Goal: Ask a question

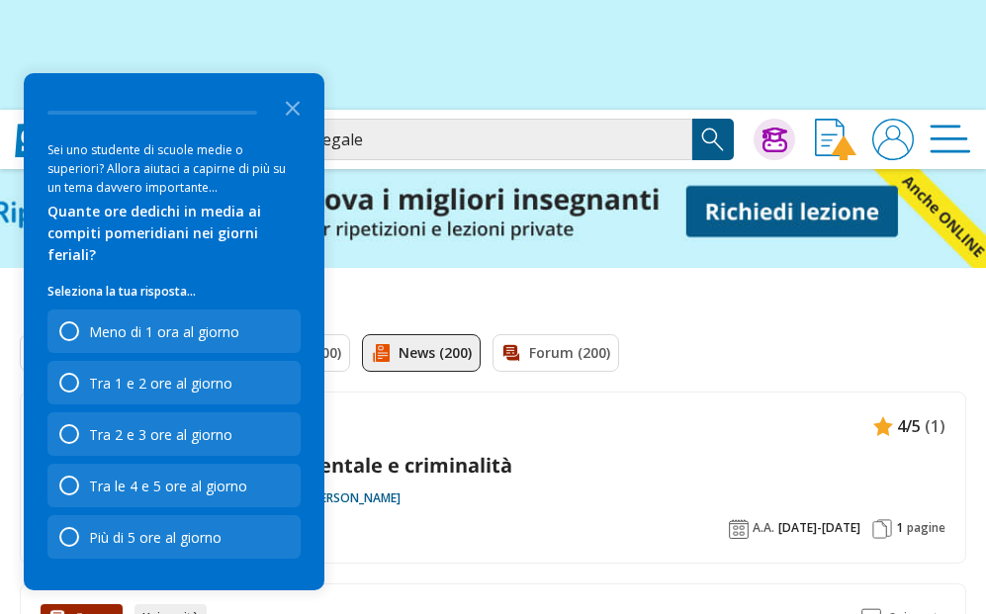
scroll to position [136, 0]
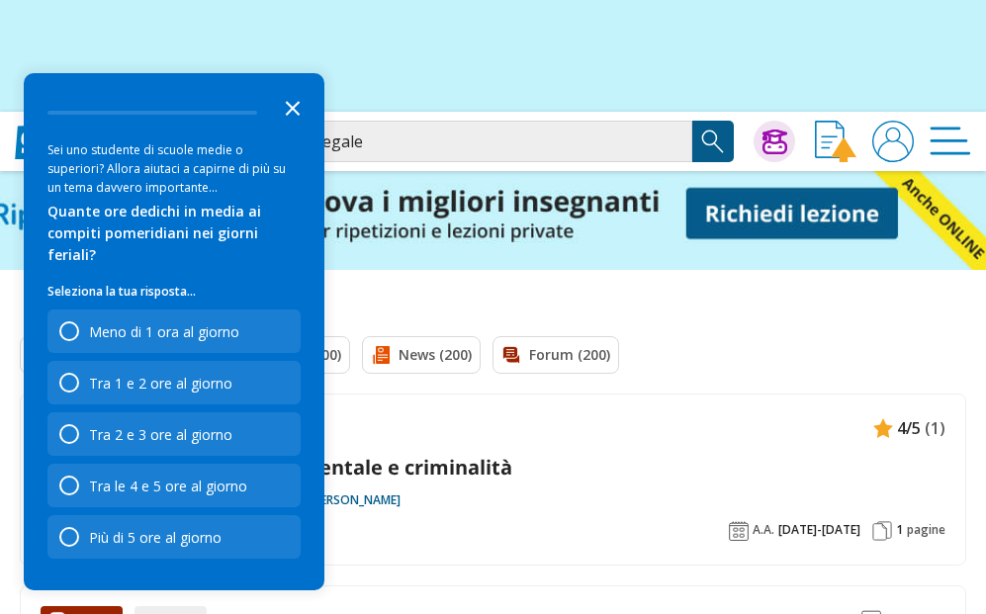
click at [292, 116] on polygon "Close the survey" at bounding box center [293, 108] width 15 height 15
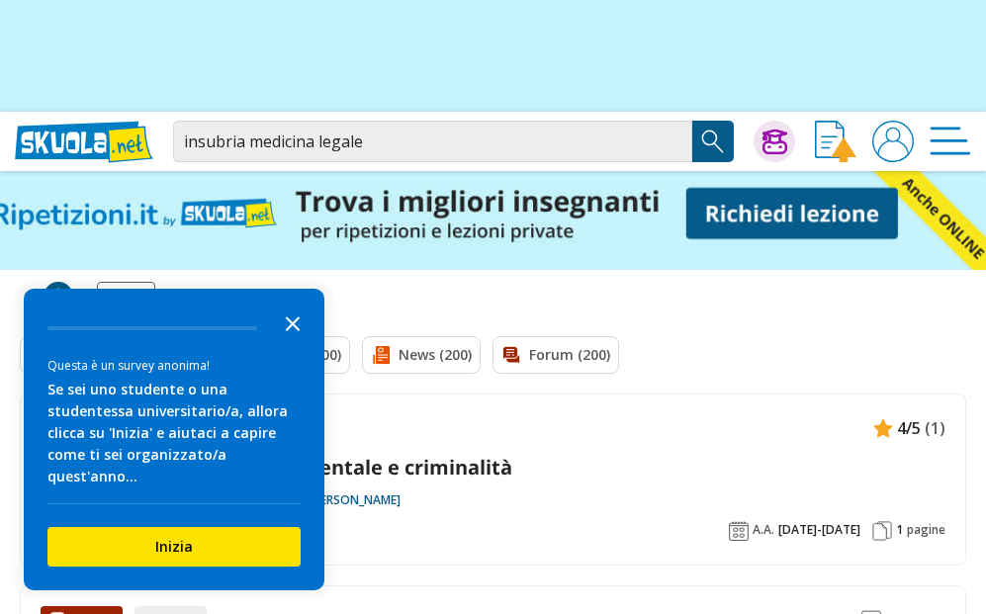
click at [290, 331] on polygon "Close the survey" at bounding box center [293, 324] width 15 height 15
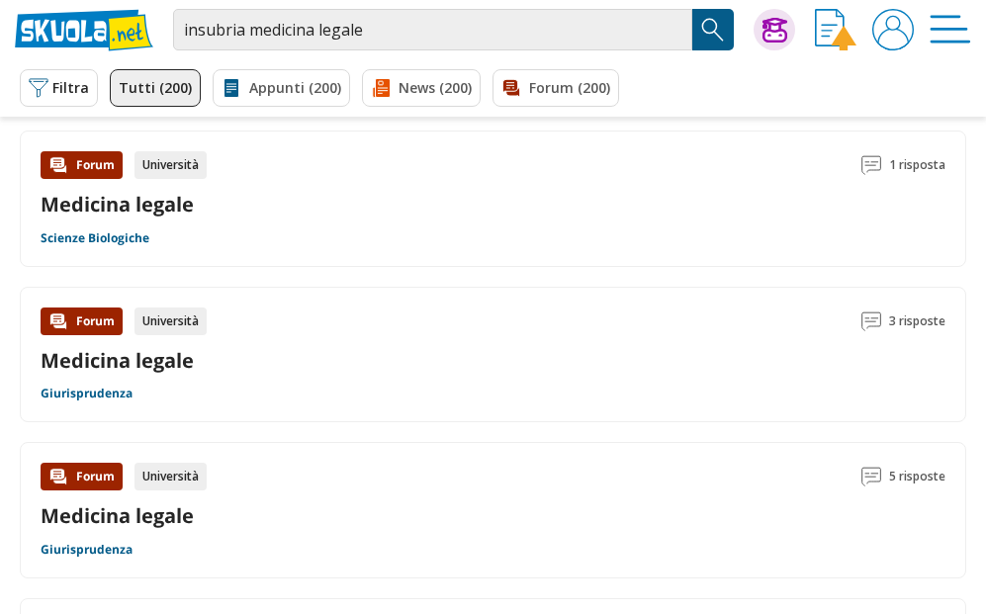
scroll to position [1992, 0]
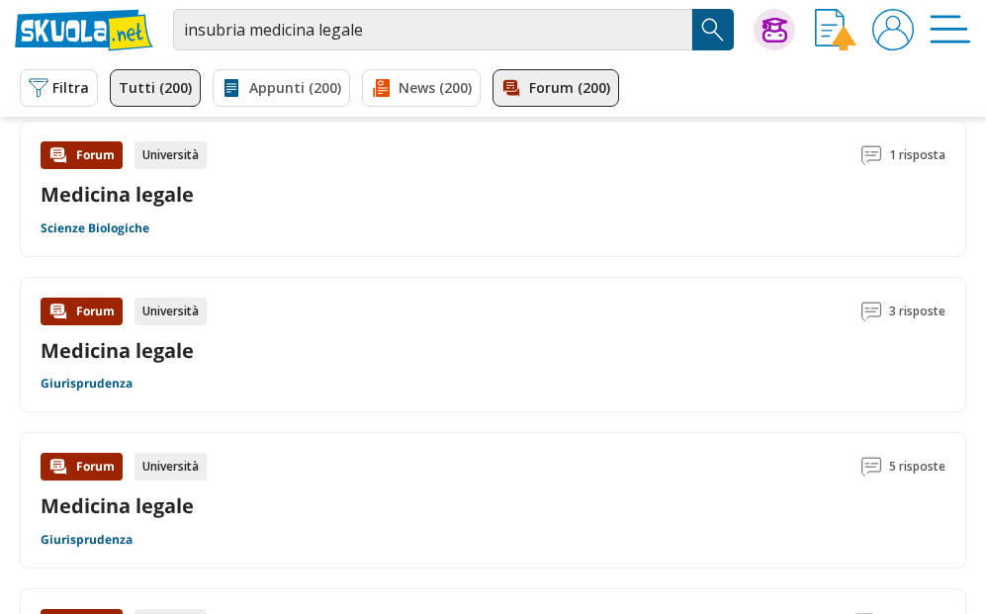
click at [547, 96] on link "Forum (200)" at bounding box center [556, 88] width 127 height 38
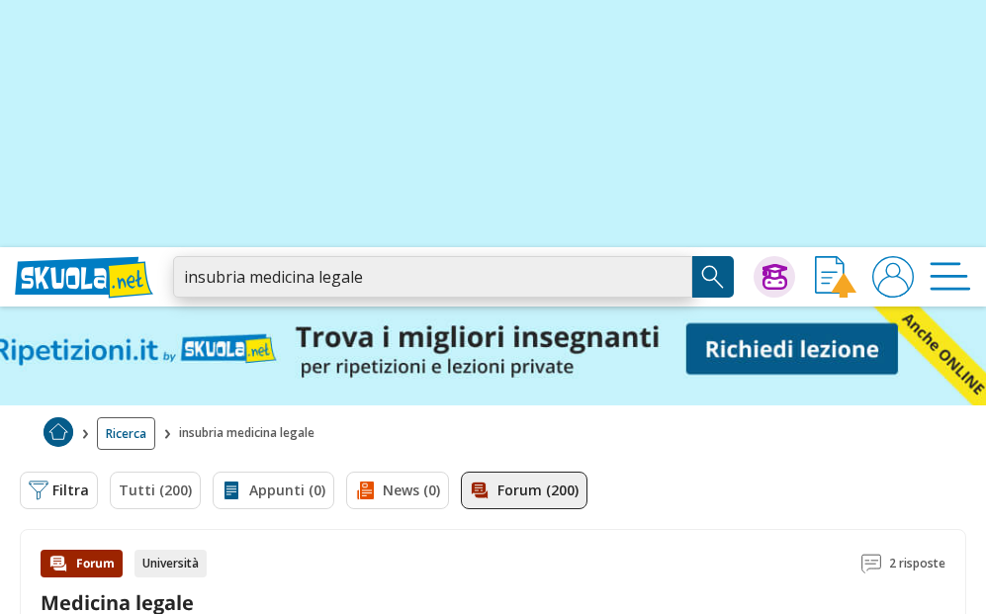
click at [388, 264] on input "insubria medicina legale" at bounding box center [432, 277] width 519 height 42
drag, startPoint x: 386, startPoint y: 271, endPoint x: 321, endPoint y: 271, distance: 65.3
click at [321, 271] on input "insubria medicina legale" at bounding box center [432, 277] width 519 height 42
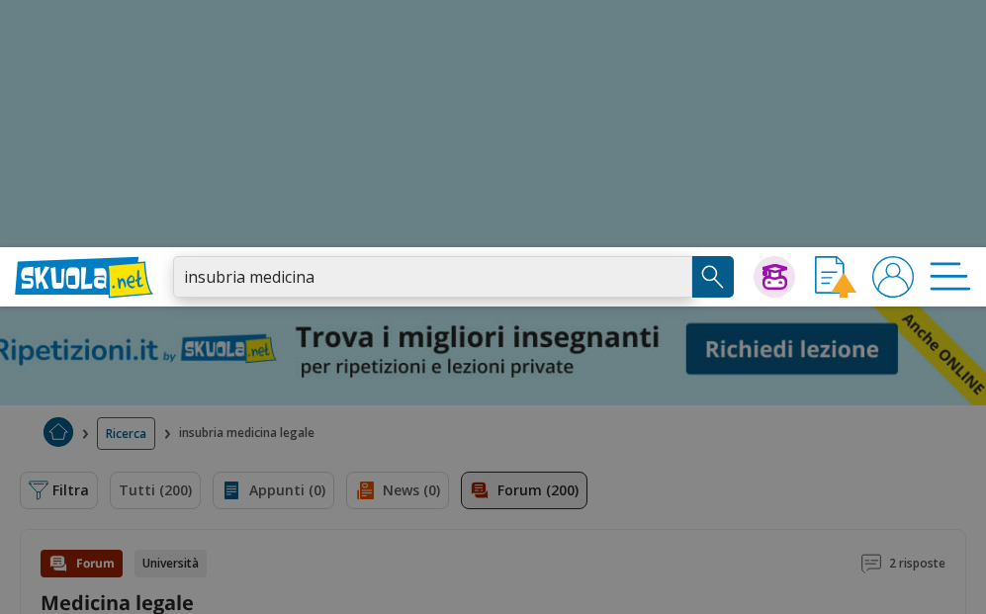
type input "insubria medicina"
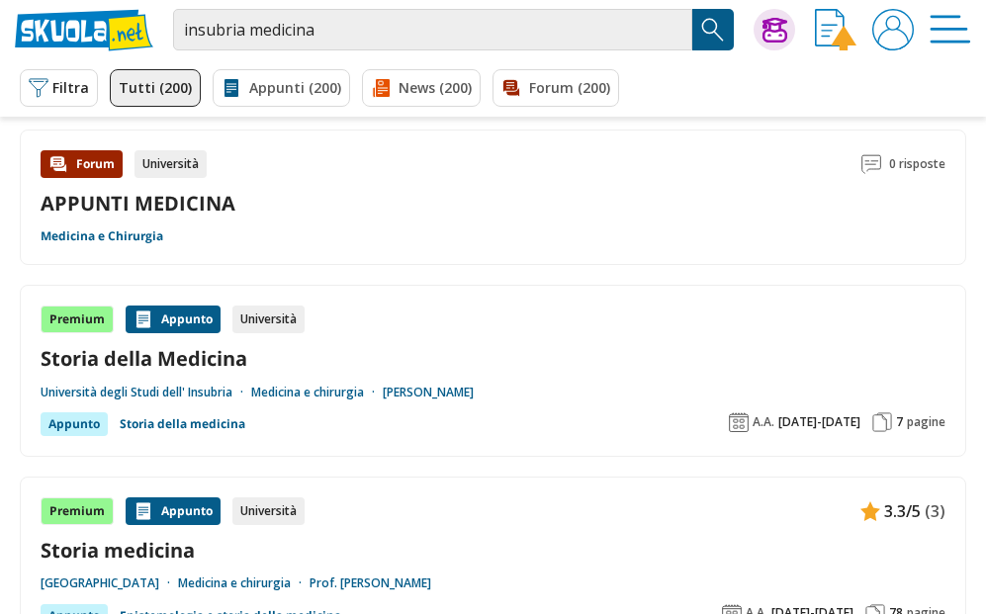
scroll to position [661, 0]
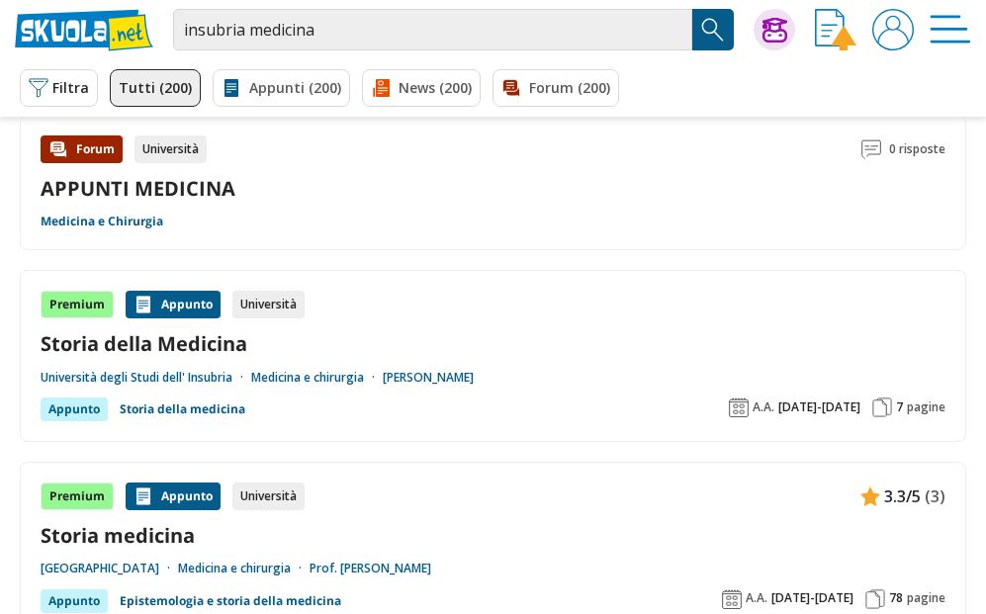
click at [183, 374] on link "Università degli Studi dell' Insubria" at bounding box center [146, 378] width 211 height 16
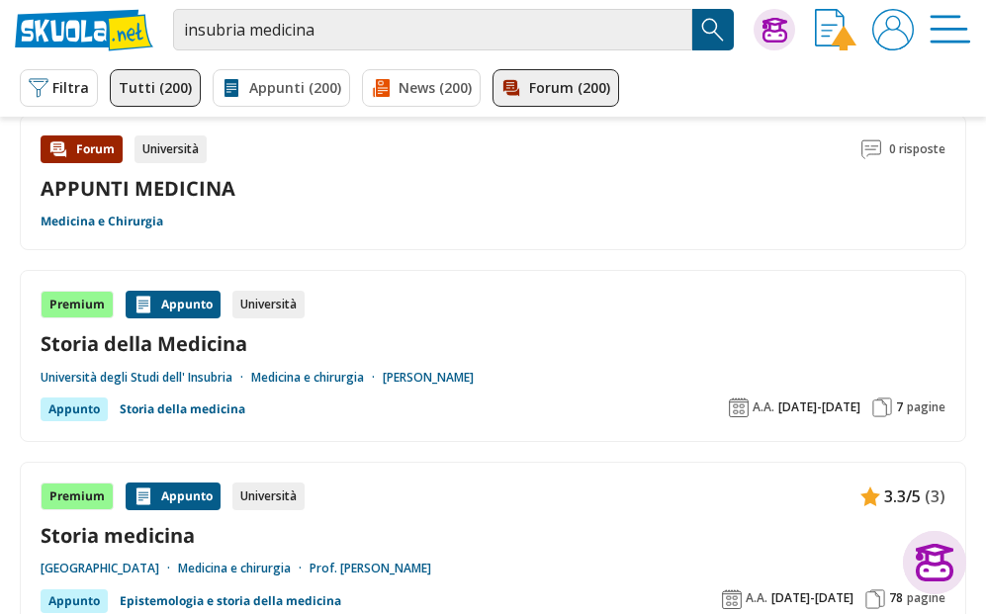
click at [552, 95] on link "Forum (200)" at bounding box center [556, 88] width 127 height 38
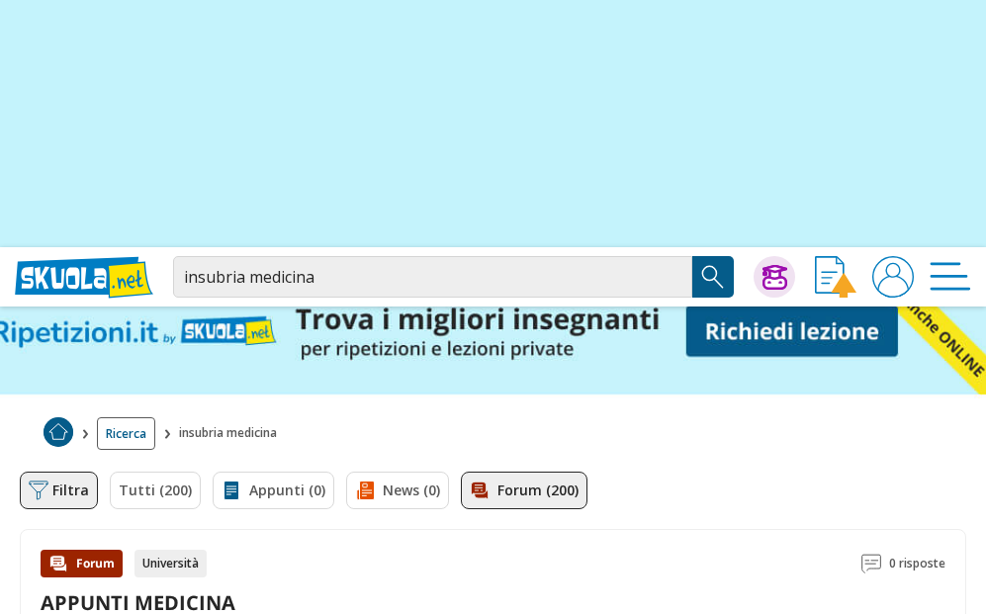
click at [56, 490] on button "Filtra 0" at bounding box center [59, 491] width 78 height 38
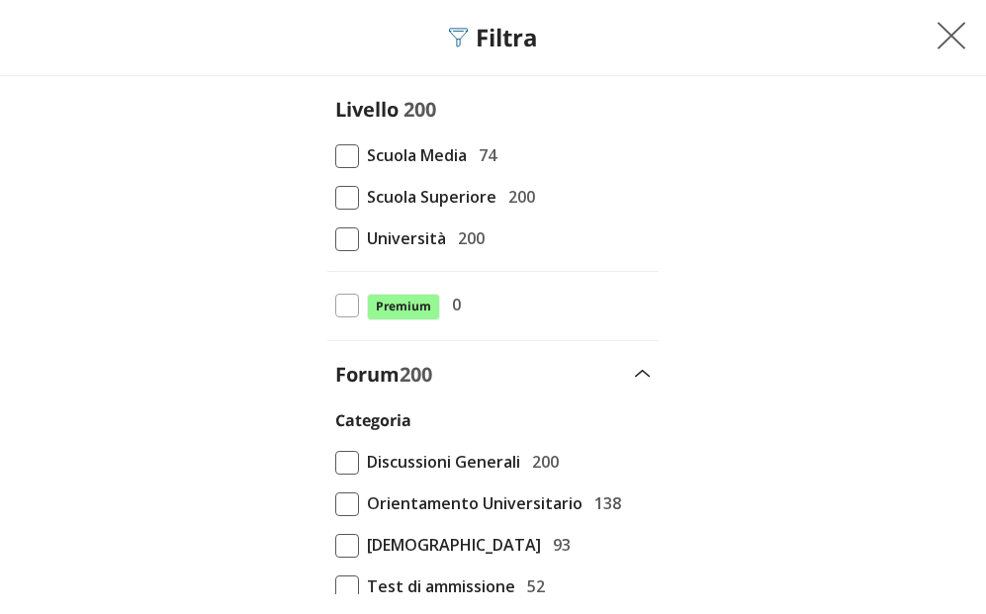
click at [337, 251] on span at bounding box center [347, 240] width 24 height 24
click at [335, 238] on input "Università 200" at bounding box center [335, 238] width 0 height 0
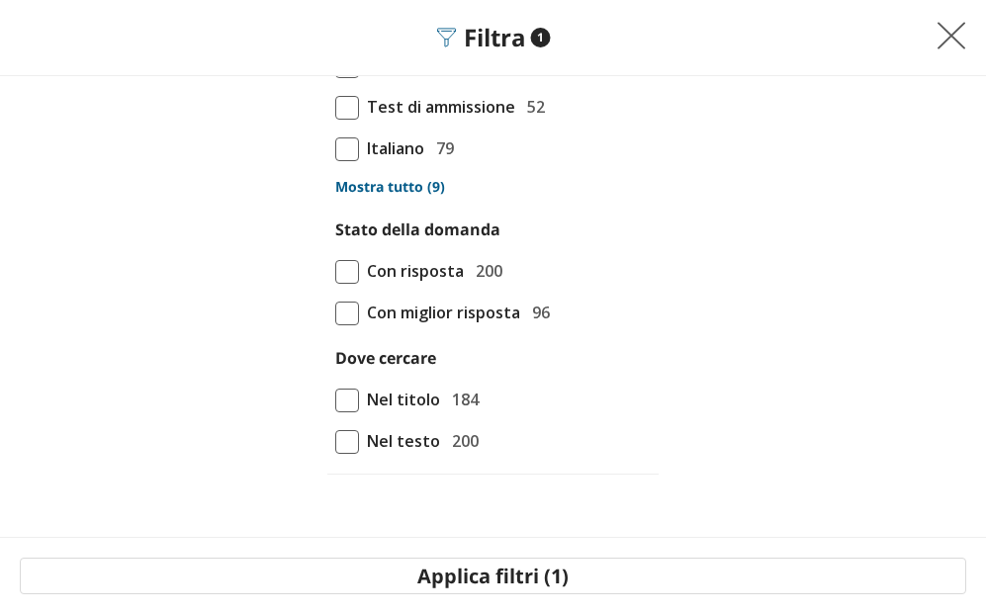
scroll to position [482, 0]
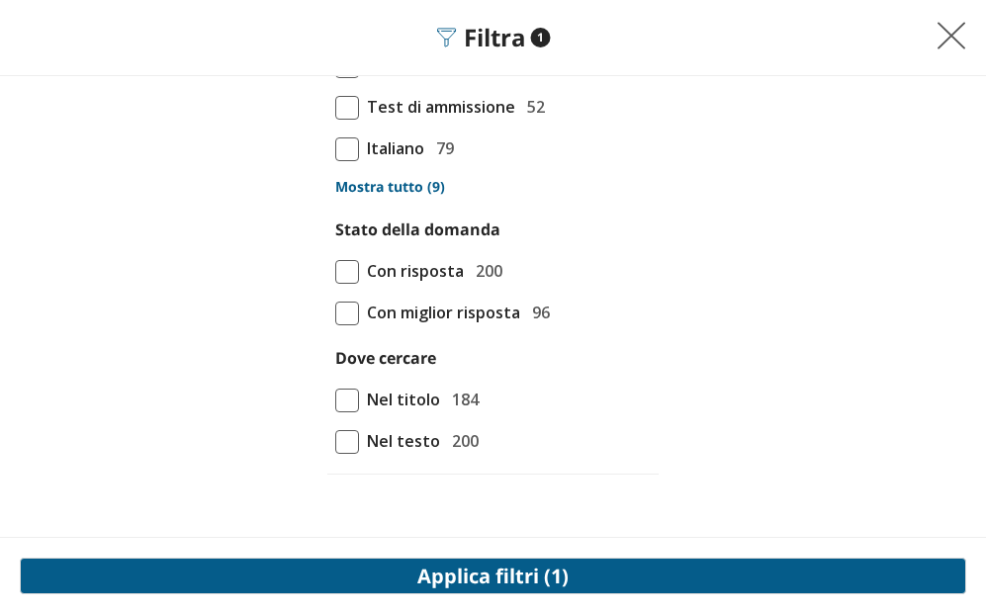
click at [508, 578] on button "Applica filtri (1)" at bounding box center [493, 576] width 947 height 37
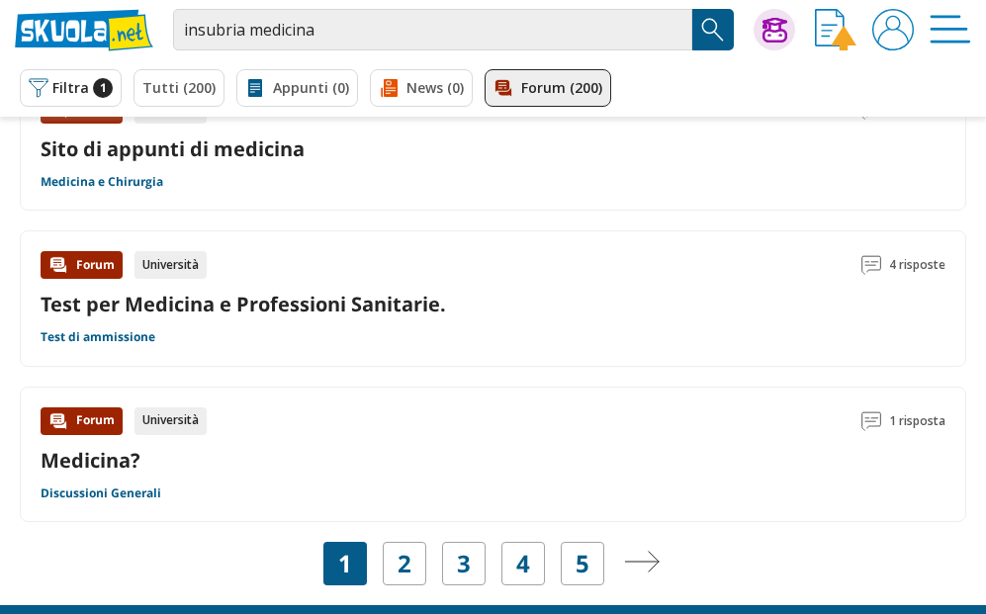
scroll to position [2833, 0]
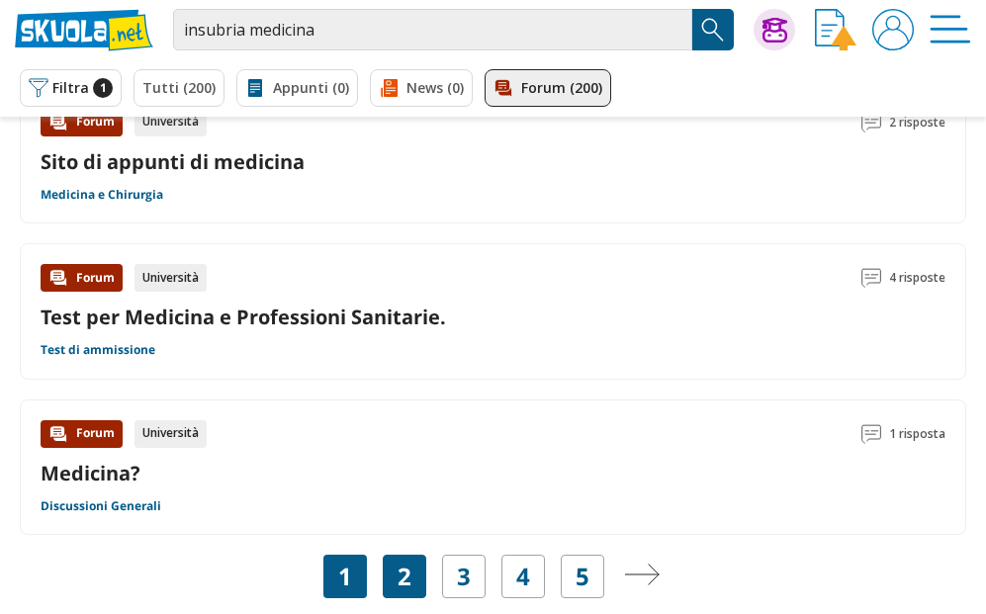
click at [412, 581] on div "2" at bounding box center [405, 577] width 44 height 44
click at [303, 37] on input "insubria medicina" at bounding box center [432, 30] width 519 height 42
drag, startPoint x: 334, startPoint y: 37, endPoint x: 250, endPoint y: 30, distance: 84.4
click at [250, 30] on input "insubria medicina" at bounding box center [432, 30] width 519 height 42
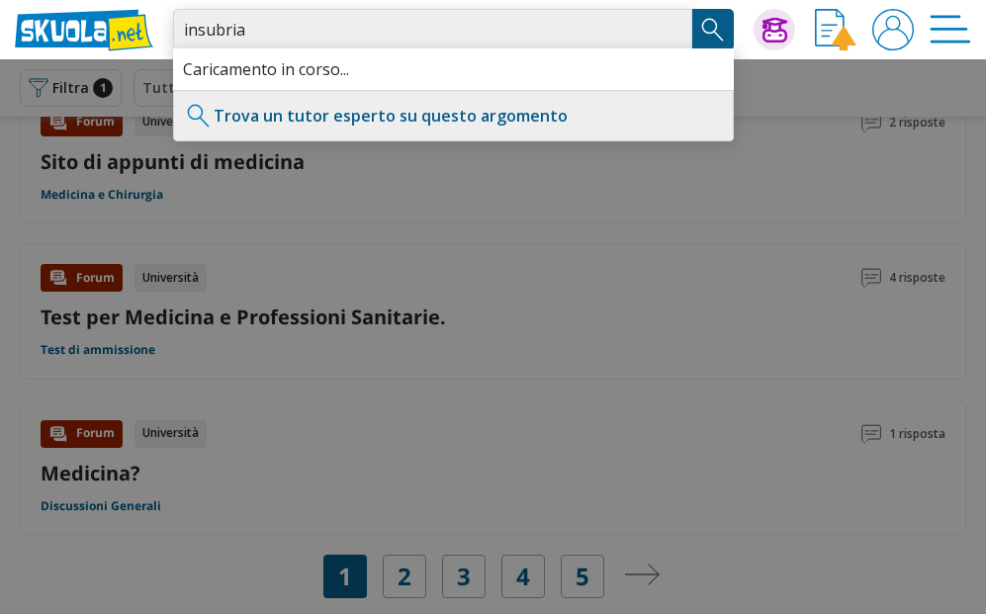
type input "insubria"
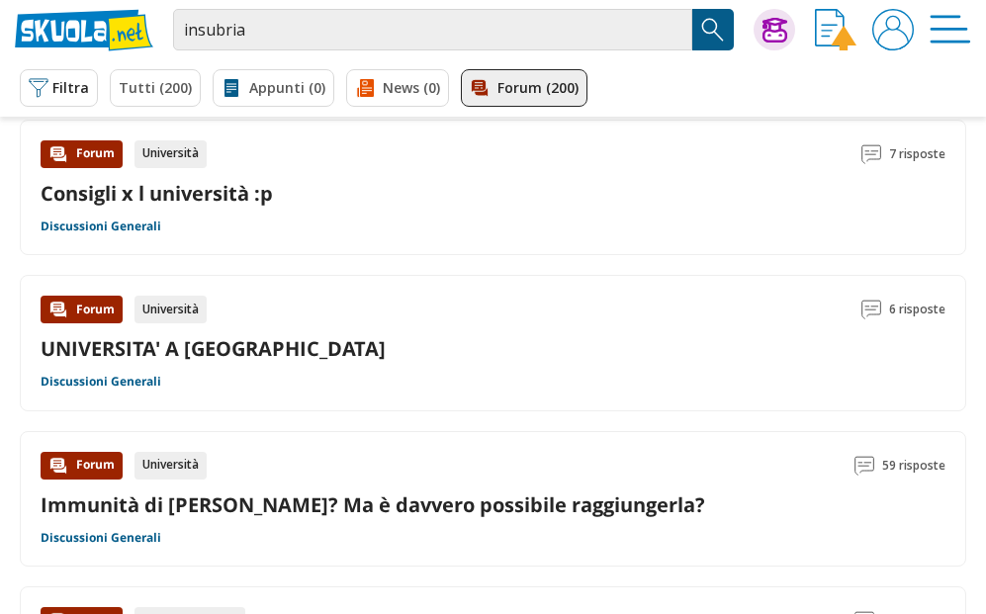
scroll to position [309, 0]
click at [243, 357] on link "UNIVERSITA' A MILANO" at bounding box center [213, 348] width 345 height 27
